Goal: Communication & Community: Participate in discussion

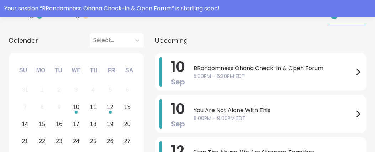
scroll to position [111, 0]
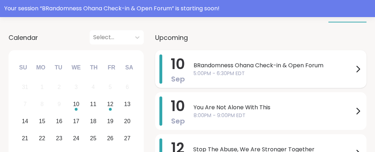
click at [262, 70] on span "BRandomness Ohana Check-in & Open Forum" at bounding box center [274, 65] width 160 height 9
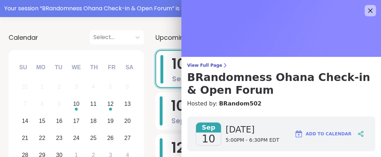
click at [262, 74] on h3 "BRandomness Ohana Check-in & Open Forum" at bounding box center [281, 84] width 188 height 26
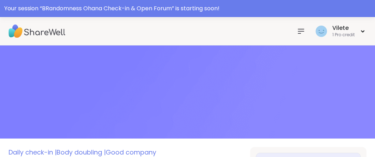
click at [262, 74] on img at bounding box center [187, 92] width 375 height 93
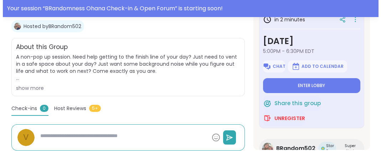
scroll to position [176, 0]
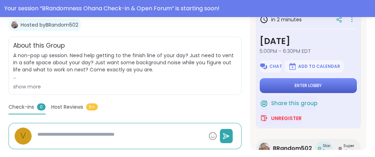
click at [298, 89] on span "Enter lobby" at bounding box center [308, 86] width 27 height 6
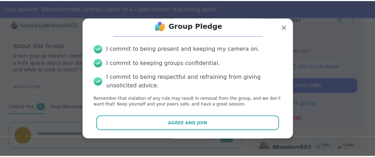
scroll to position [51, 0]
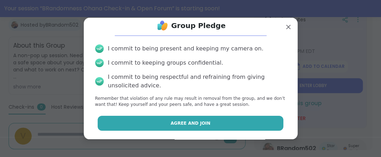
click at [198, 121] on span "Agree and Join" at bounding box center [191, 123] width 40 height 6
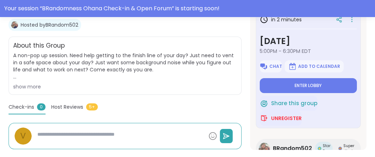
type textarea "*"
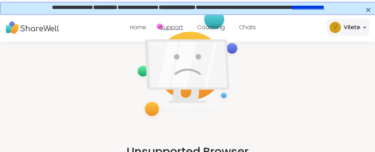
click at [161, 29] on link "Support" at bounding box center [172, 27] width 22 height 8
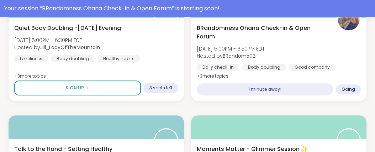
scroll to position [449, 0]
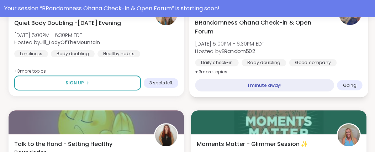
click at [283, 92] on div "1 minute away!" at bounding box center [264, 85] width 139 height 12
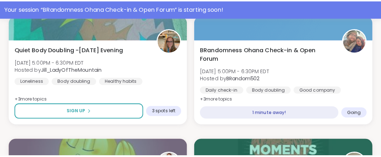
scroll to position [419, 0]
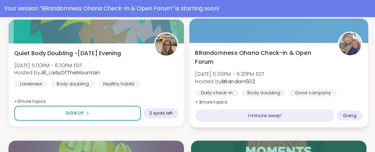
click at [272, 66] on span "BRandomness Ohana Check-in & Open Forum" at bounding box center [262, 56] width 135 height 17
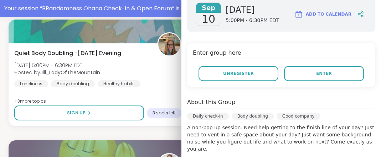
scroll to position [122, 0]
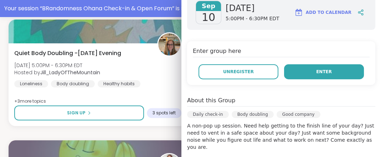
click at [316, 75] on span "Enter" at bounding box center [324, 72] width 16 height 6
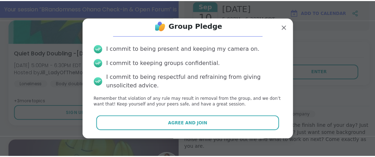
scroll to position [51, 0]
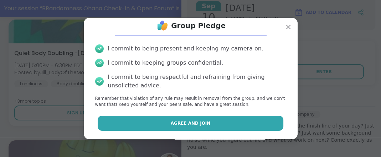
click at [202, 121] on span "Agree and Join" at bounding box center [191, 123] width 40 height 6
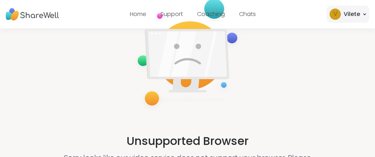
click at [364, 14] on icon at bounding box center [365, 14] width 2 height 1
click at [259, 71] on div "Unsupported Browser Sorry looks like our video service does not support your br…" at bounding box center [187, 89] width 375 height 122
click at [256, 15] on link "Chats" at bounding box center [247, 14] width 17 height 8
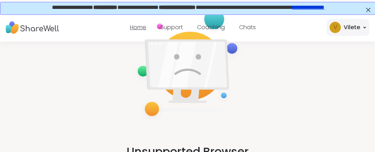
click at [130, 29] on link "Home" at bounding box center [138, 27] width 16 height 8
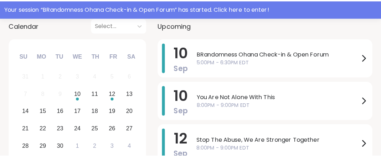
scroll to position [126, 0]
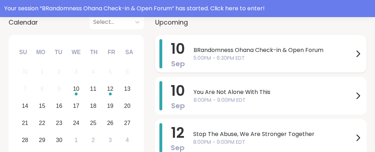
click at [355, 58] on icon at bounding box center [358, 54] width 9 height 9
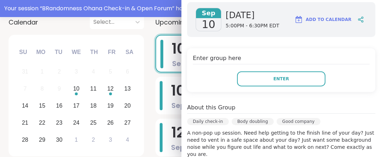
scroll to position [122, 0]
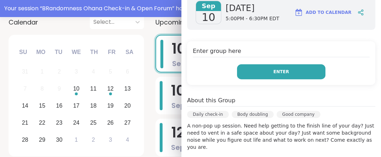
click at [278, 75] on span "Enter" at bounding box center [281, 72] width 16 height 6
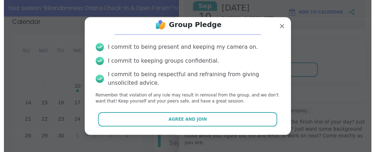
scroll to position [51, 0]
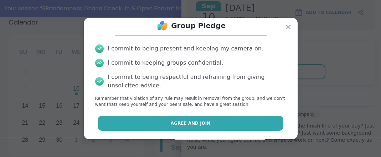
click at [181, 121] on span "Agree and Join" at bounding box center [191, 123] width 40 height 6
